Goal: Task Accomplishment & Management: Use online tool/utility

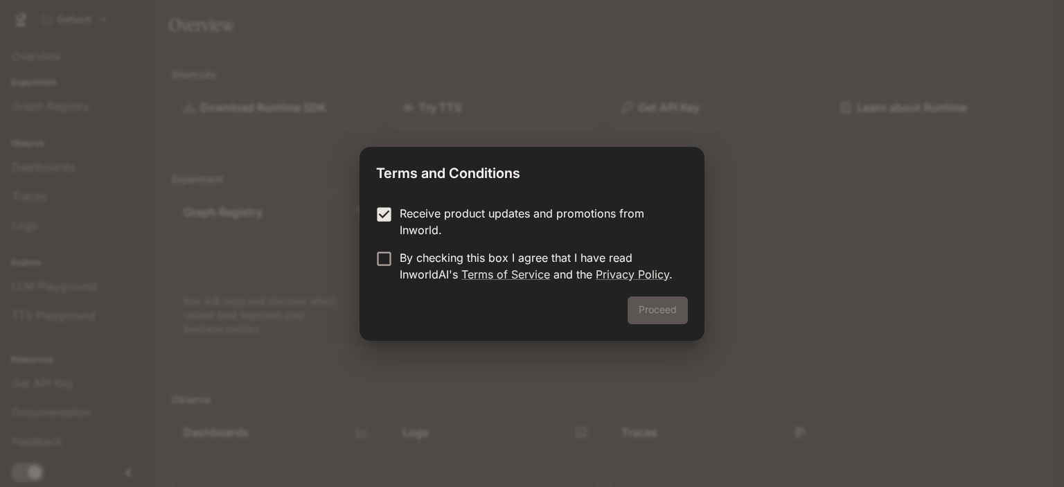
drag, startPoint x: 382, startPoint y: 276, endPoint x: 389, endPoint y: 269, distance: 8.8
click at [383, 275] on label "By checking this box I agree that I have read InworldAI's Terms of Service and …" at bounding box center [523, 265] width 308 height 33
click at [677, 323] on button "Proceed" at bounding box center [658, 310] width 60 height 28
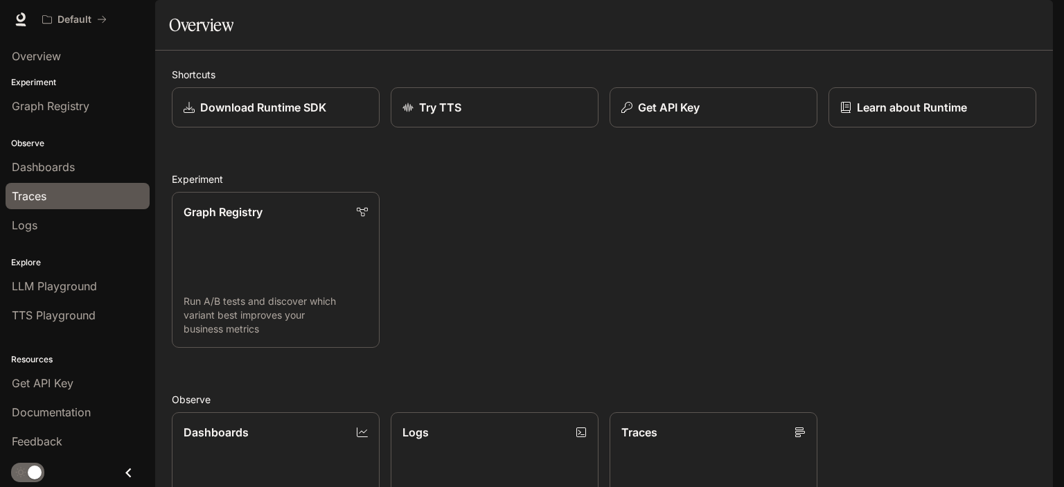
click at [54, 184] on link "Traces" at bounding box center [78, 196] width 144 height 26
click at [69, 160] on span "Dashboards" at bounding box center [43, 167] width 63 height 17
